Goal: Navigation & Orientation: Find specific page/section

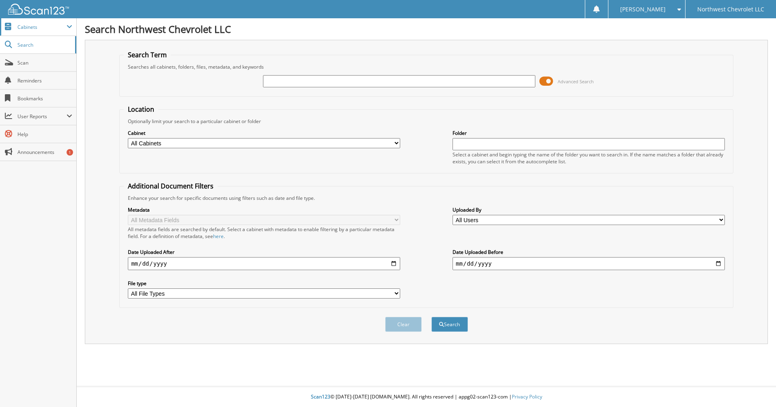
click at [33, 30] on span "Cabinets" at bounding box center [41, 27] width 49 height 7
click at [28, 30] on span "Cabinets" at bounding box center [38, 26] width 76 height 17
click at [110, 46] on div "Search Term Searches all cabinets, folders, files, metadata, and keywords Advan…" at bounding box center [426, 192] width 683 height 304
click at [30, 26] on span "Cabinets" at bounding box center [41, 27] width 49 height 7
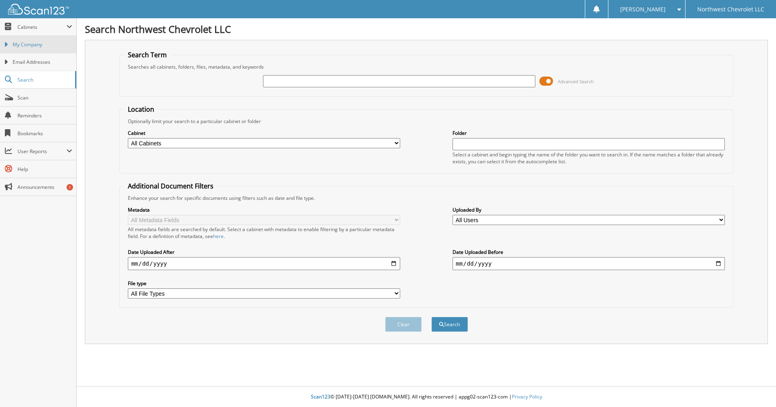
click at [34, 47] on span "My Company" at bounding box center [43, 44] width 60 height 7
